Goal: Navigation & Orientation: Find specific page/section

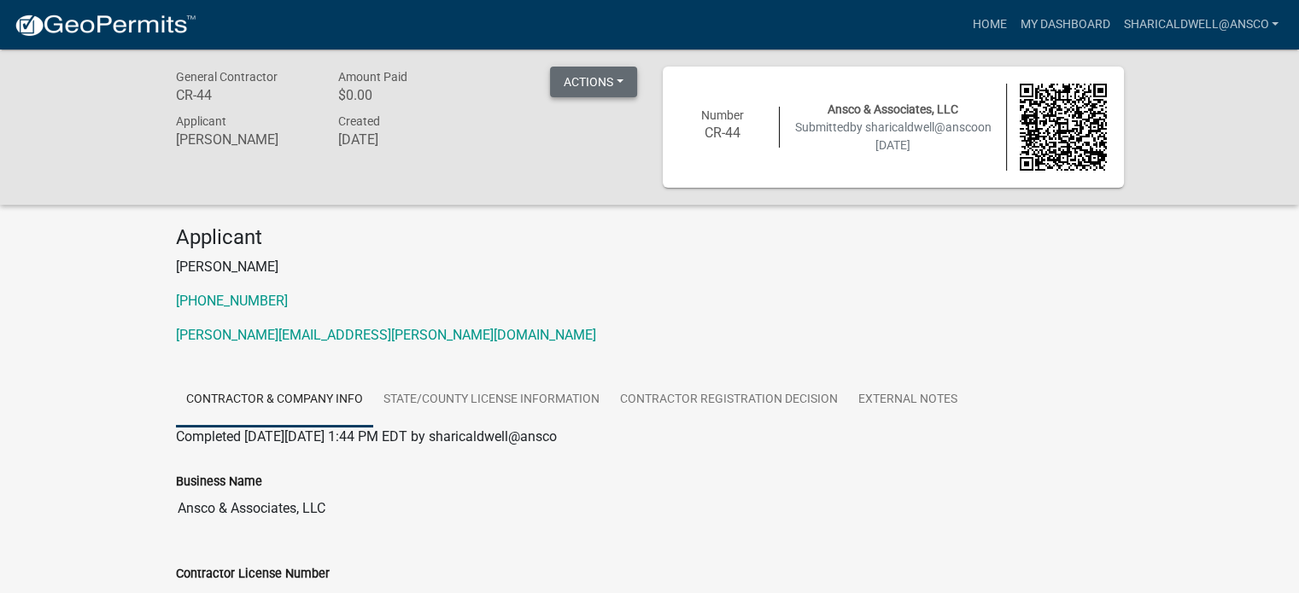
click at [607, 77] on button "Actions" at bounding box center [593, 82] width 87 height 31
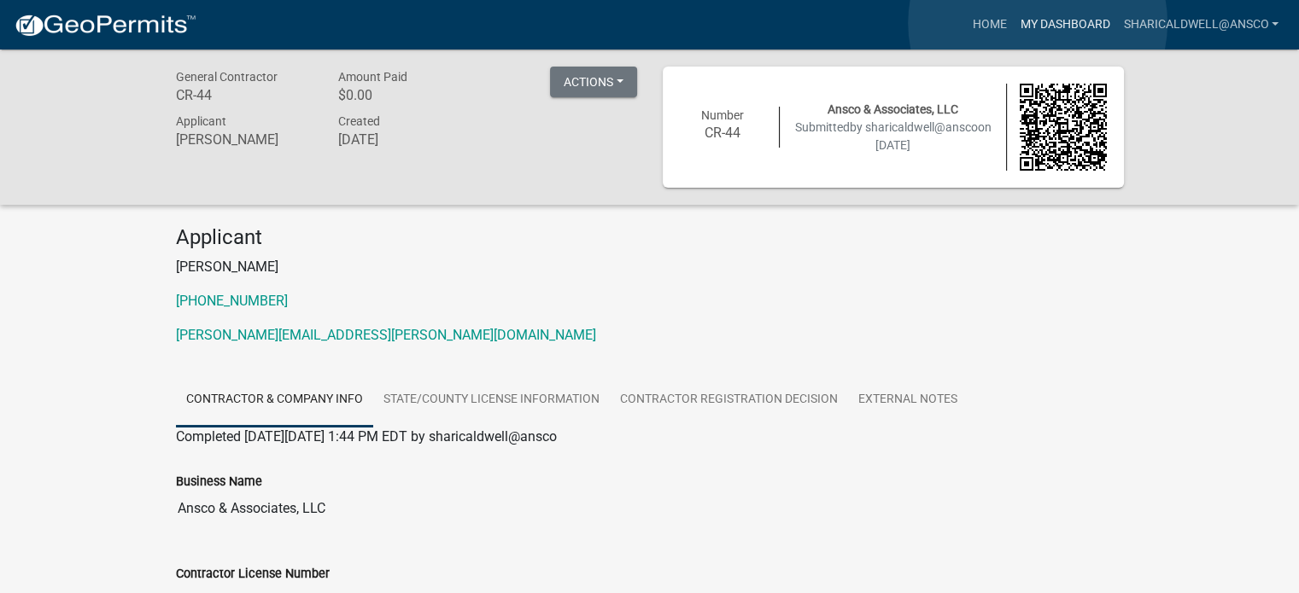
click at [1038, 23] on link "My Dashboard" at bounding box center [1064, 25] width 103 height 32
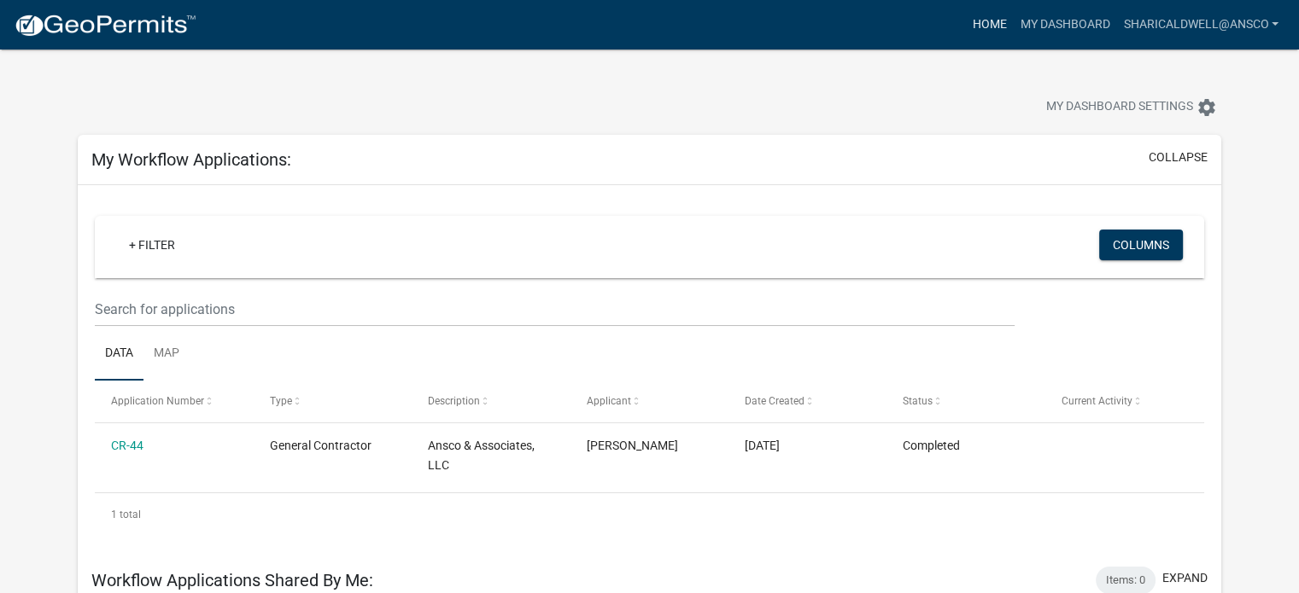
click at [993, 24] on link "Home" at bounding box center [989, 25] width 48 height 32
